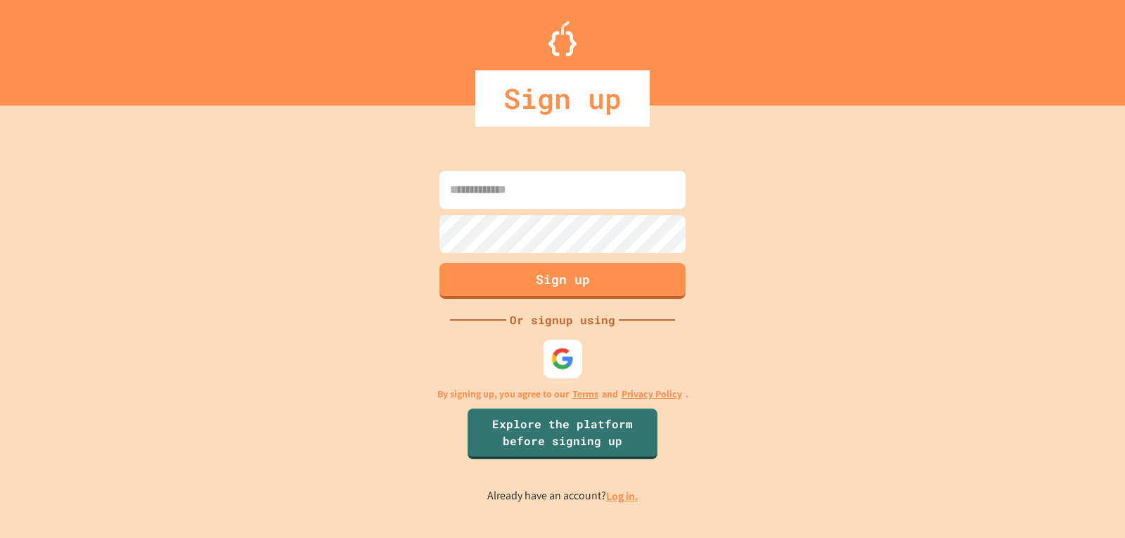
click at [566, 357] on img at bounding box center [562, 357] width 23 height 23
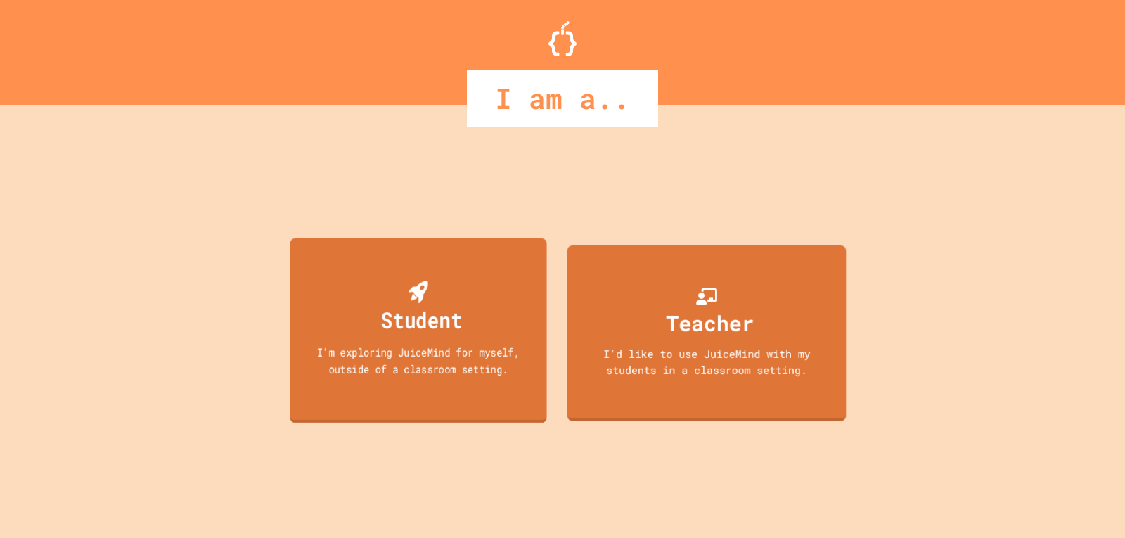
click at [410, 351] on div "I'm exploring JuiceMind for myself, outside of a classroom setting." at bounding box center [418, 359] width 231 height 33
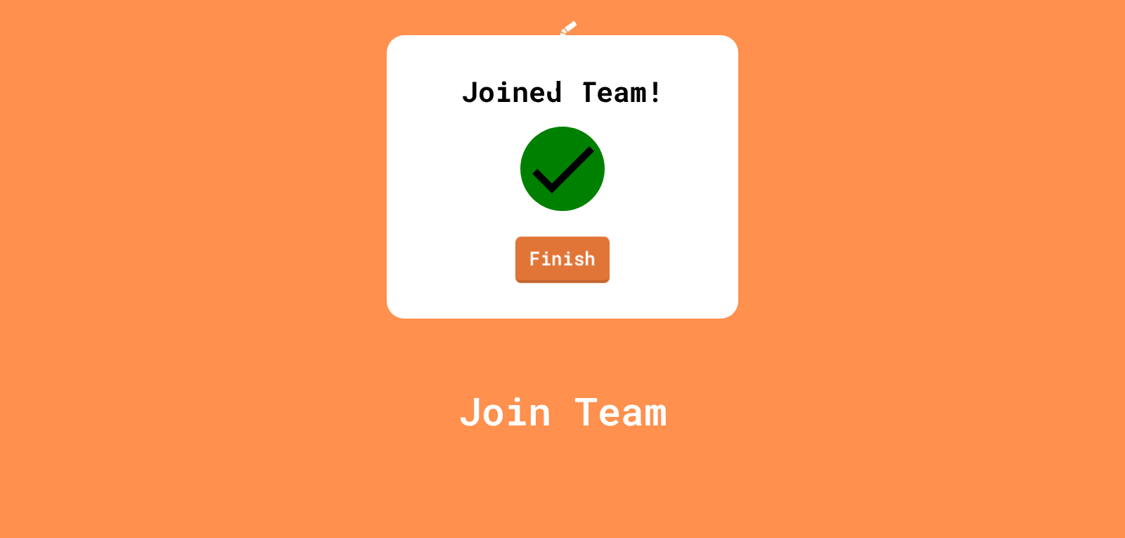
click at [552, 283] on link "Finish" at bounding box center [562, 259] width 94 height 46
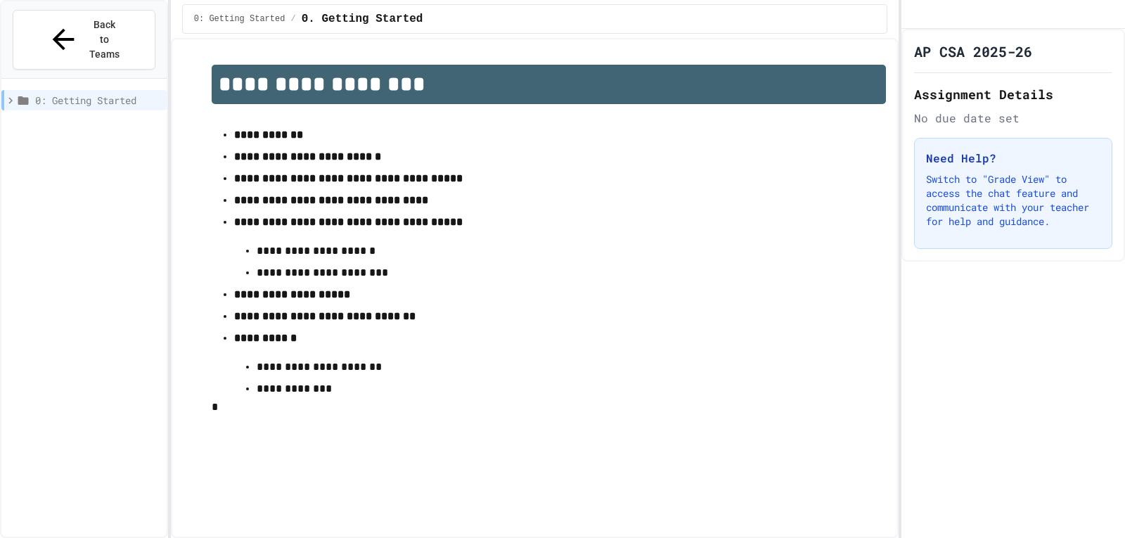
click at [22, 96] on icon at bounding box center [23, 100] width 11 height 8
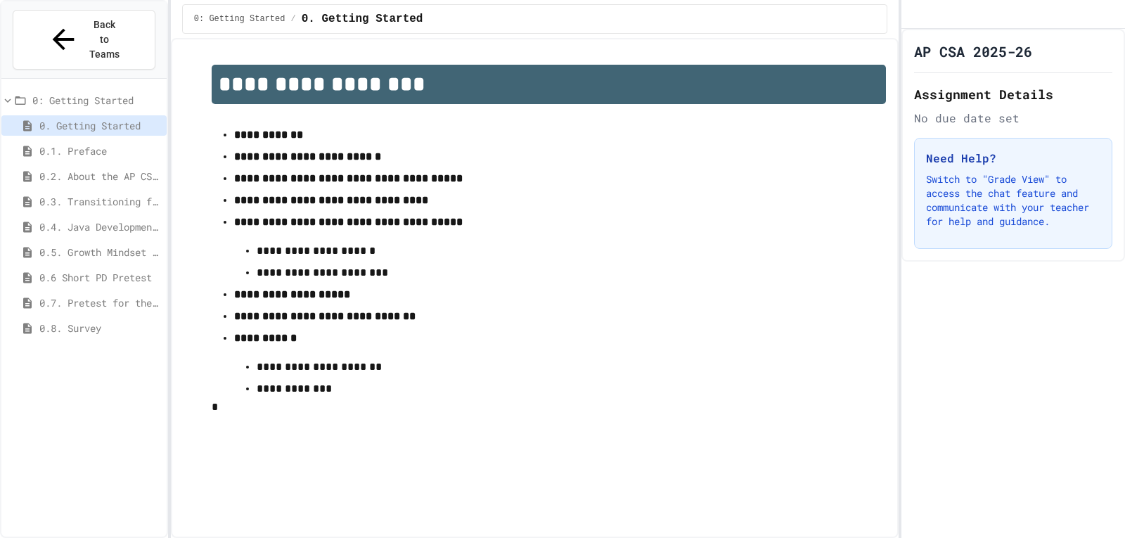
click at [22, 94] on icon at bounding box center [20, 100] width 13 height 13
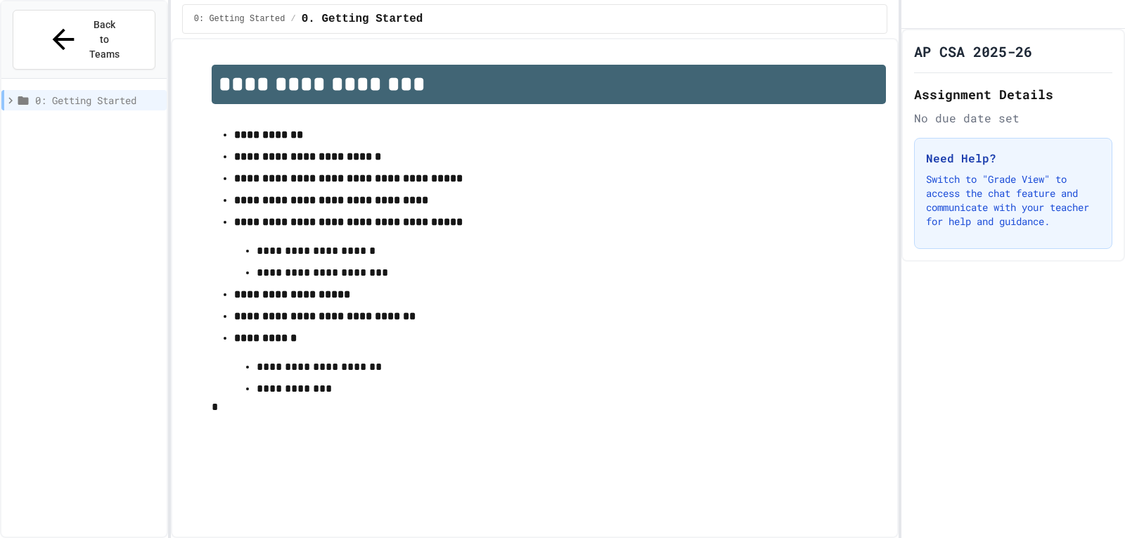
click at [22, 96] on icon at bounding box center [23, 100] width 11 height 8
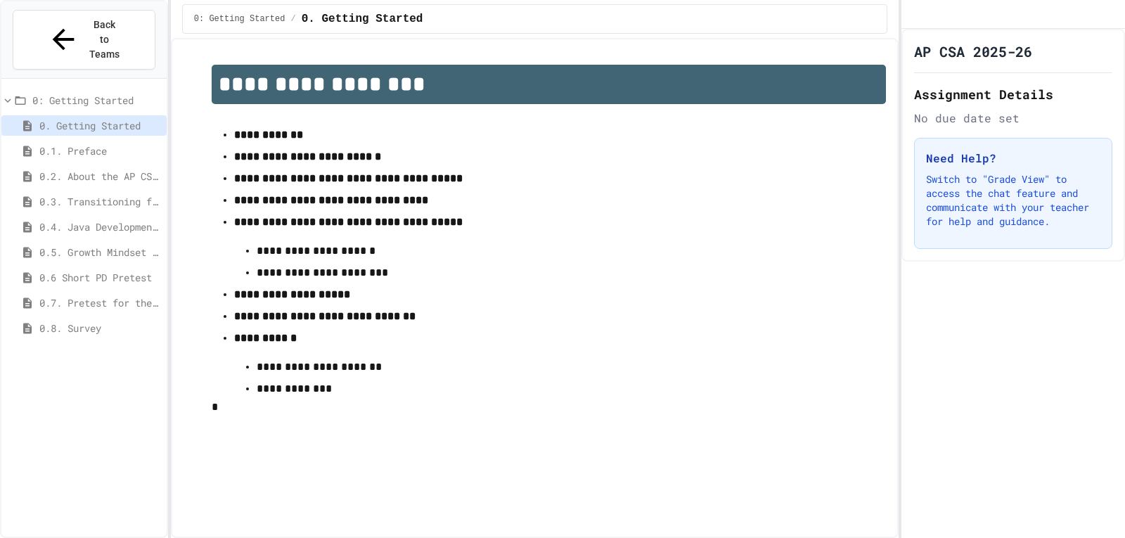
click at [98, 141] on div "0.1. Preface" at bounding box center [83, 151] width 165 height 20
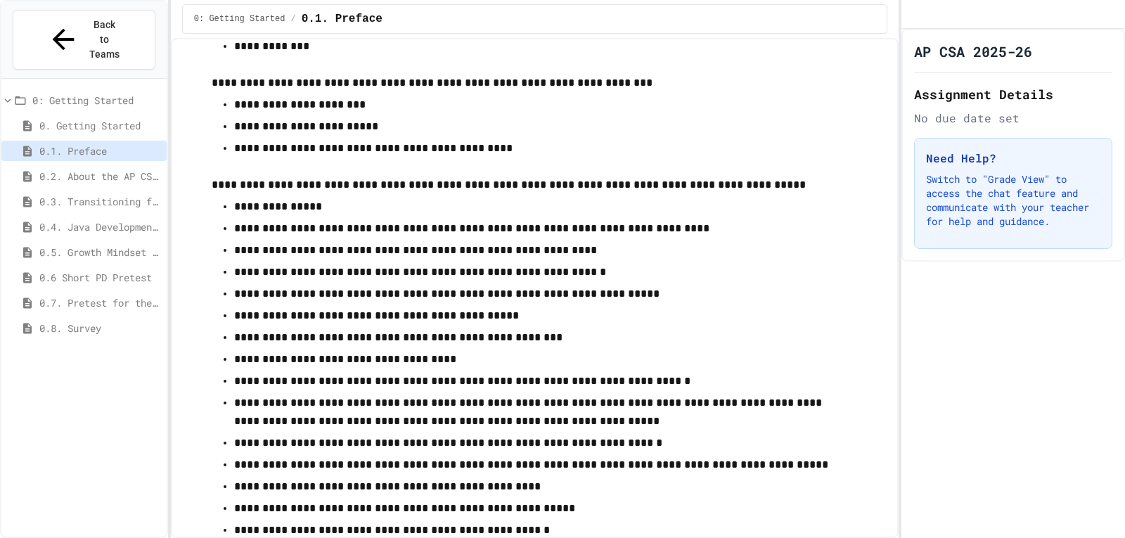
scroll to position [1757, 0]
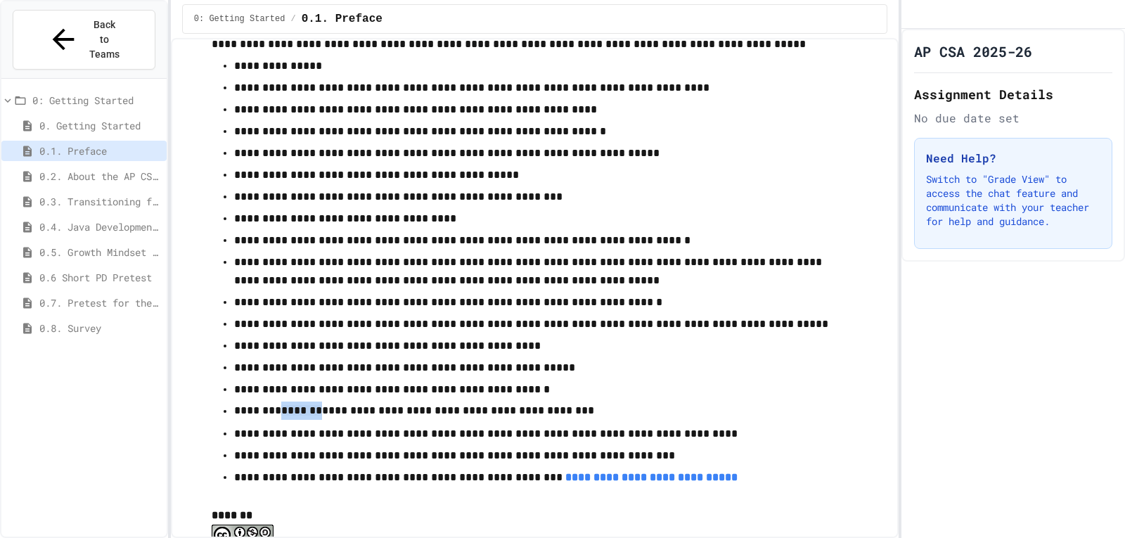
drag, startPoint x: 271, startPoint y: 414, endPoint x: 313, endPoint y: 415, distance: 42.9
click at [313, 415] on p "**********" at bounding box center [543, 411] width 618 height 20
click at [309, 439] on p "**********" at bounding box center [543, 433] width 618 height 18
